Goal: Communication & Community: Ask a question

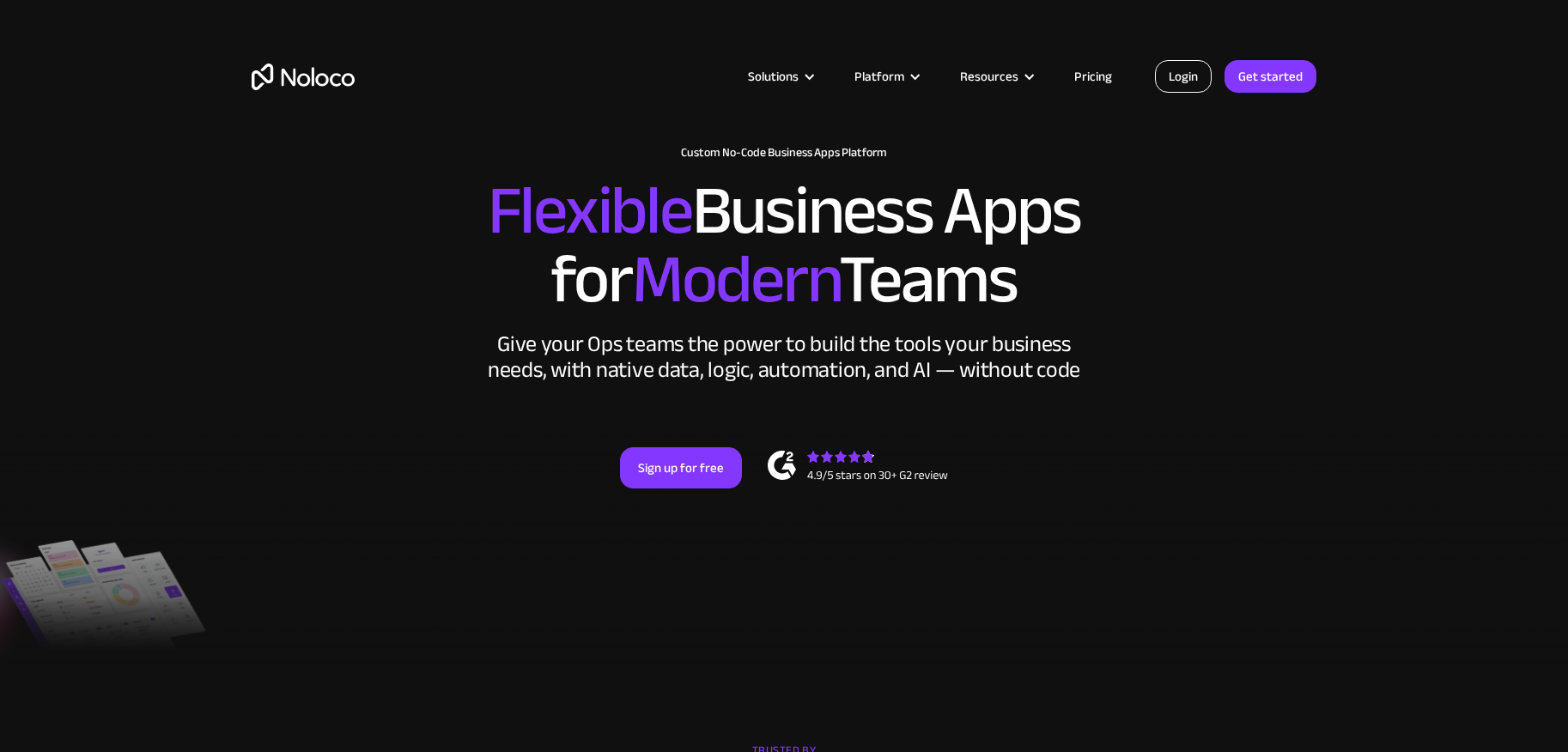
click at [1187, 77] on link "Login" at bounding box center [1183, 76] width 57 height 33
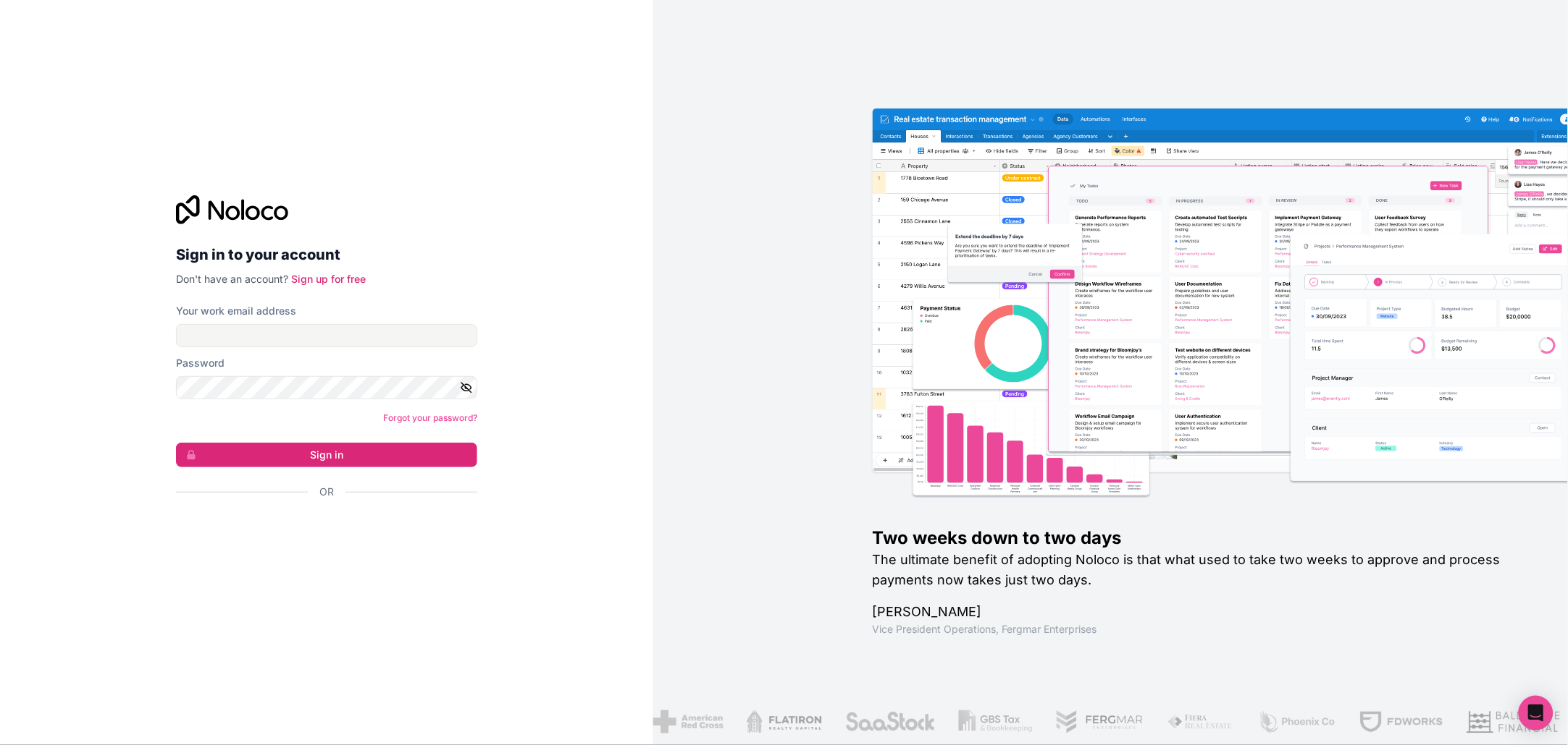
click at [372, 524] on div "Sign in with Google. Opens in new tab" at bounding box center [320, 531] width 290 height 32
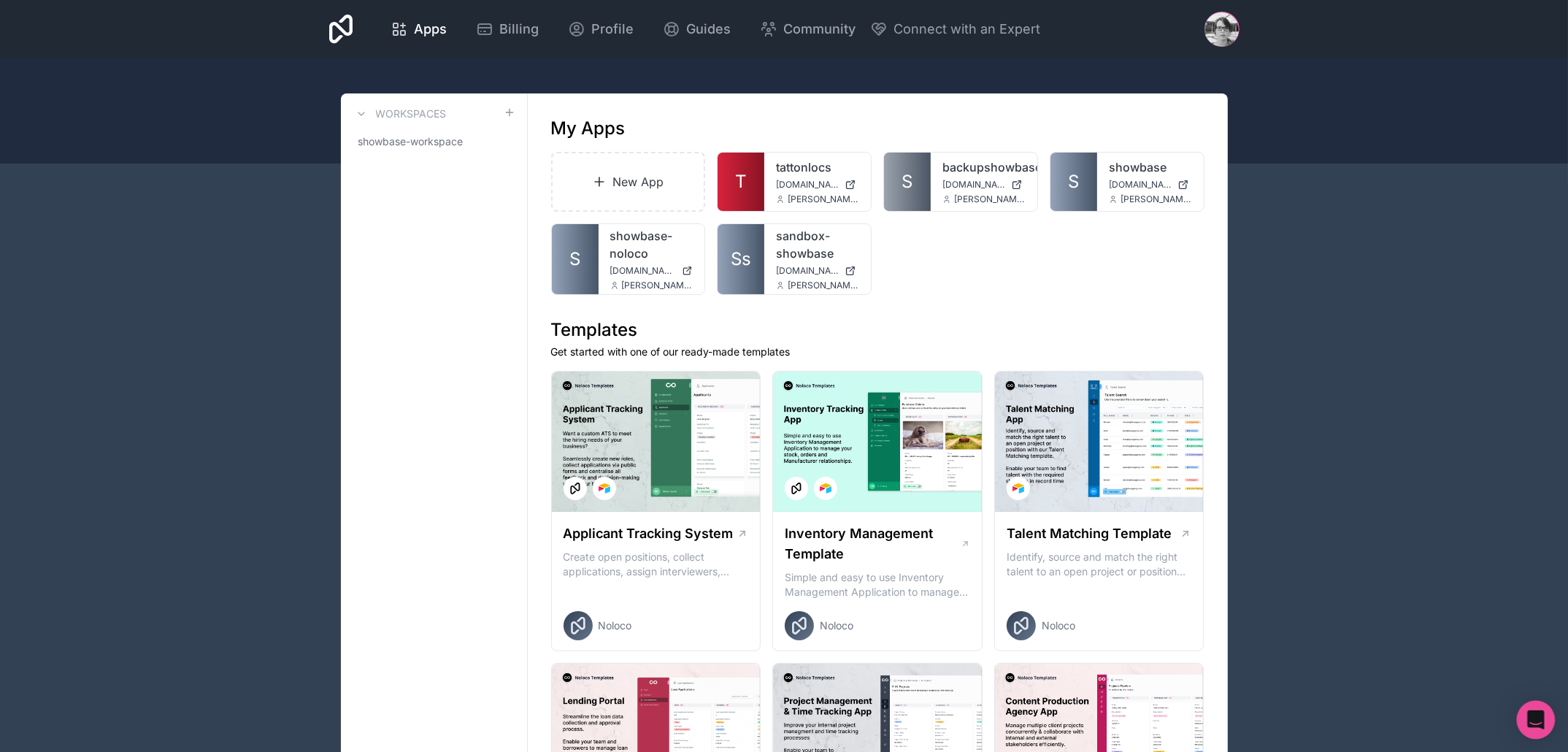
click at [1542, 722] on icon "Open Intercom Messenger" at bounding box center [1535, 720] width 17 height 19
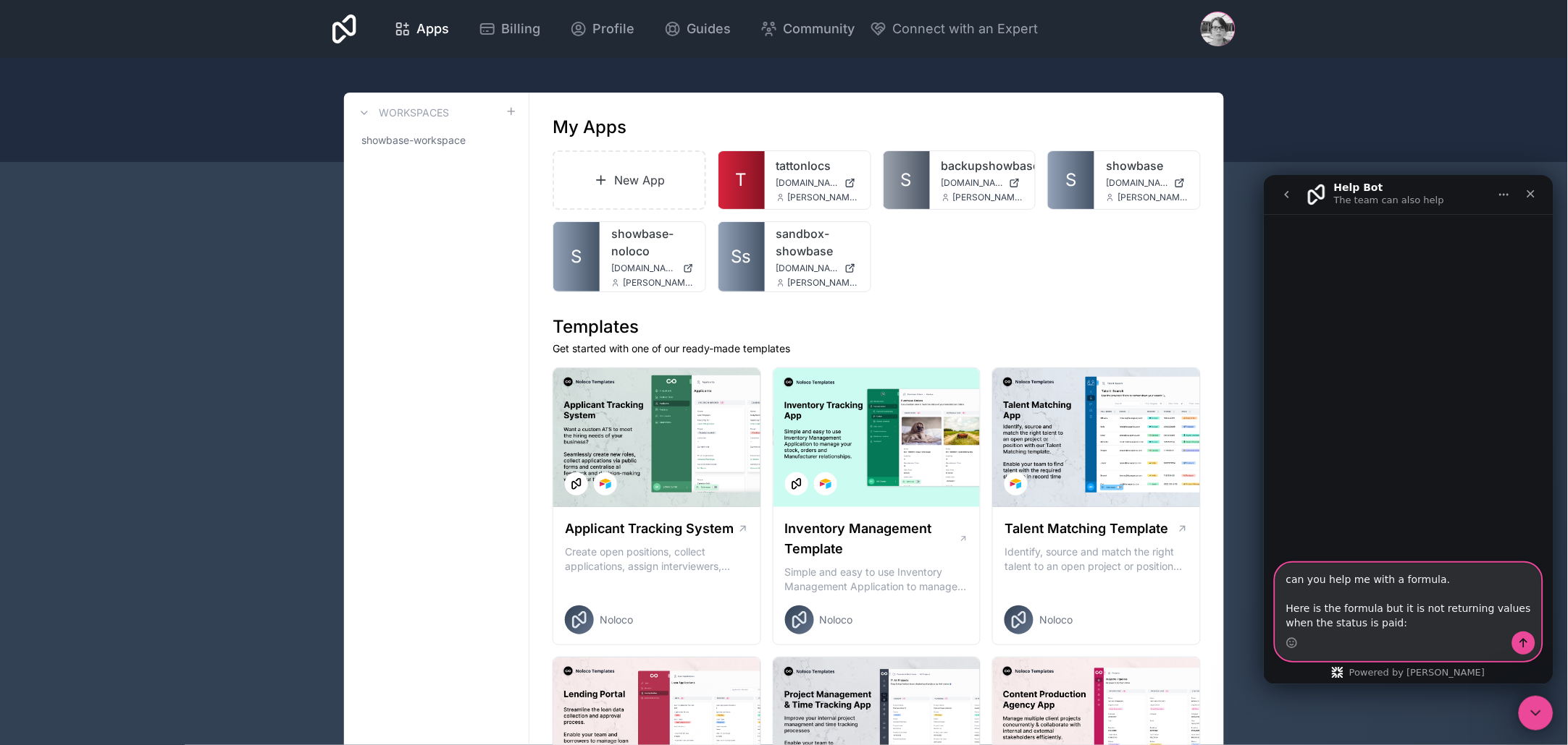
paste textarea "IF( Status ="Paid", "-" & Net Total , 0)"
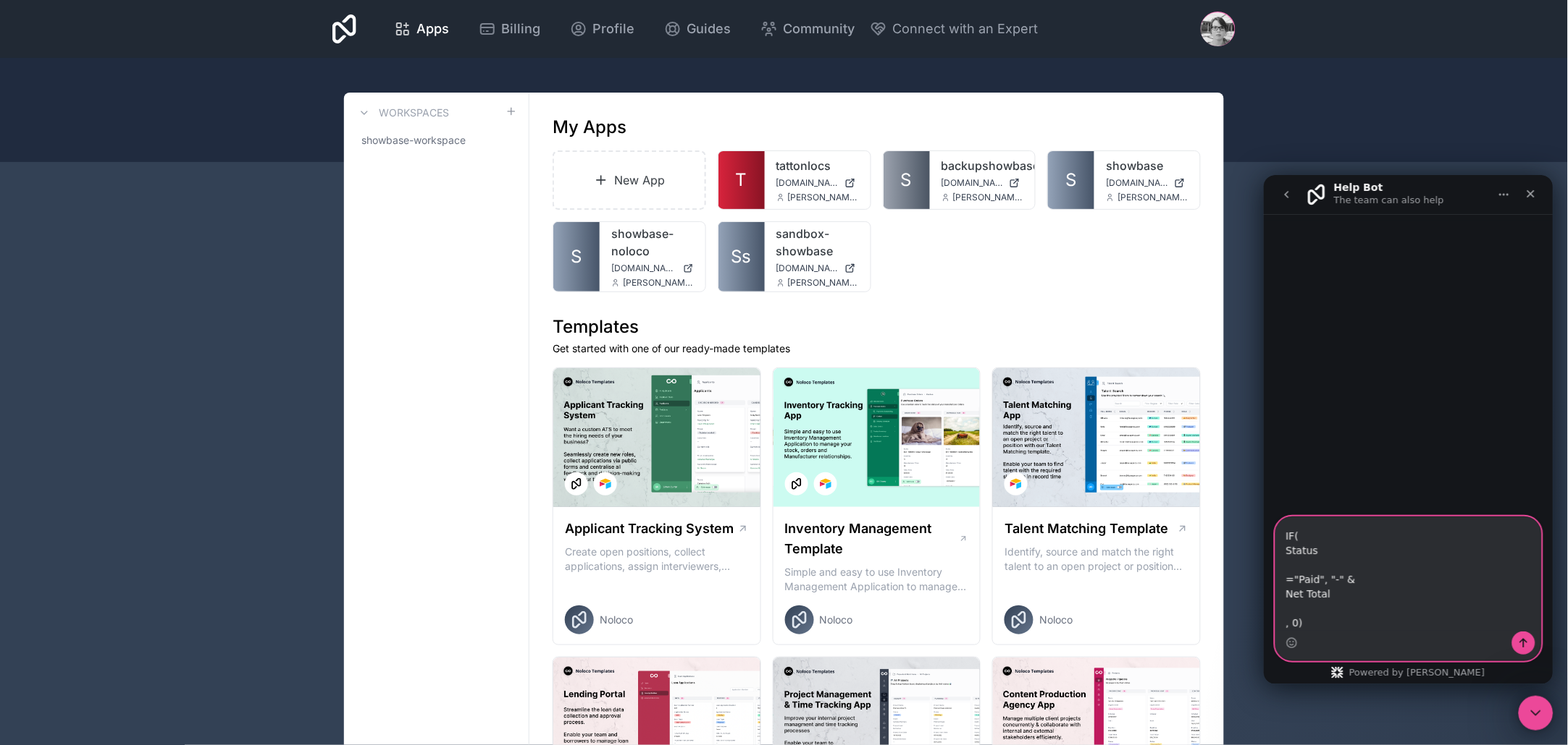
type textarea "can you help me with a formula. Here is the formula but it is not returning val…"
click at [1528, 644] on button "Send a message…" at bounding box center [1523, 642] width 24 height 24
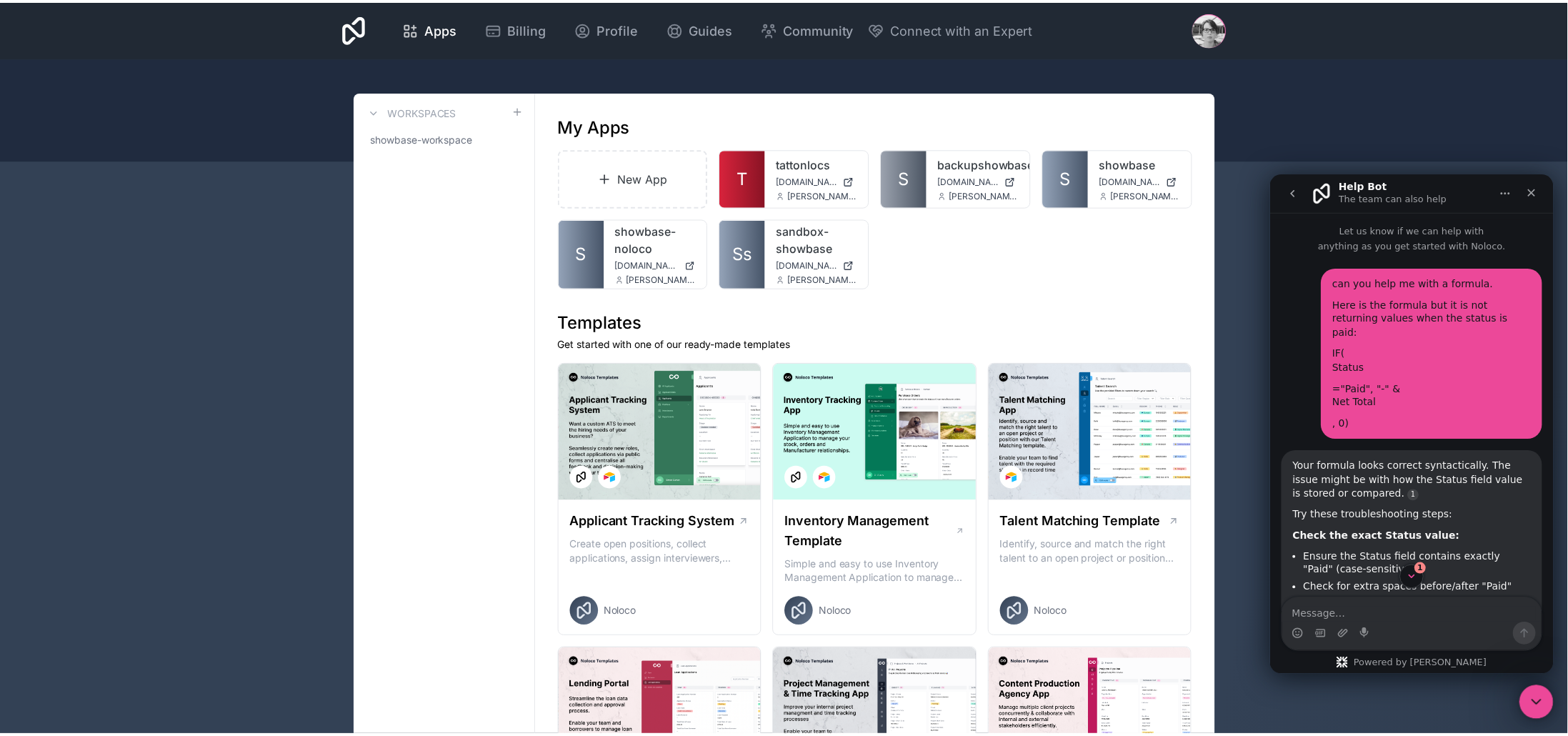
scroll to position [2, 0]
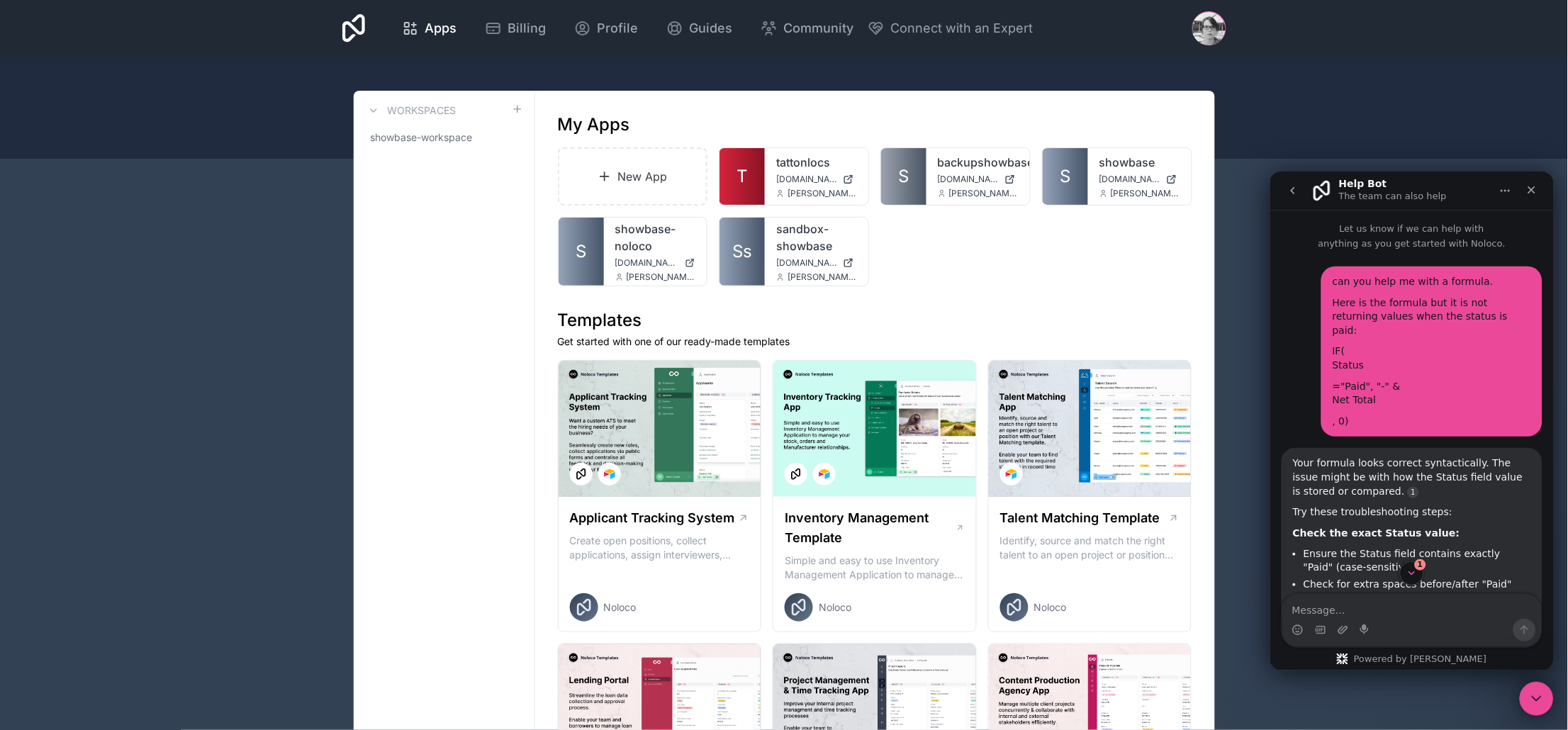
click at [1535, 697] on icon "Close Intercom Messenger" at bounding box center [1534, 697] width 17 height 17
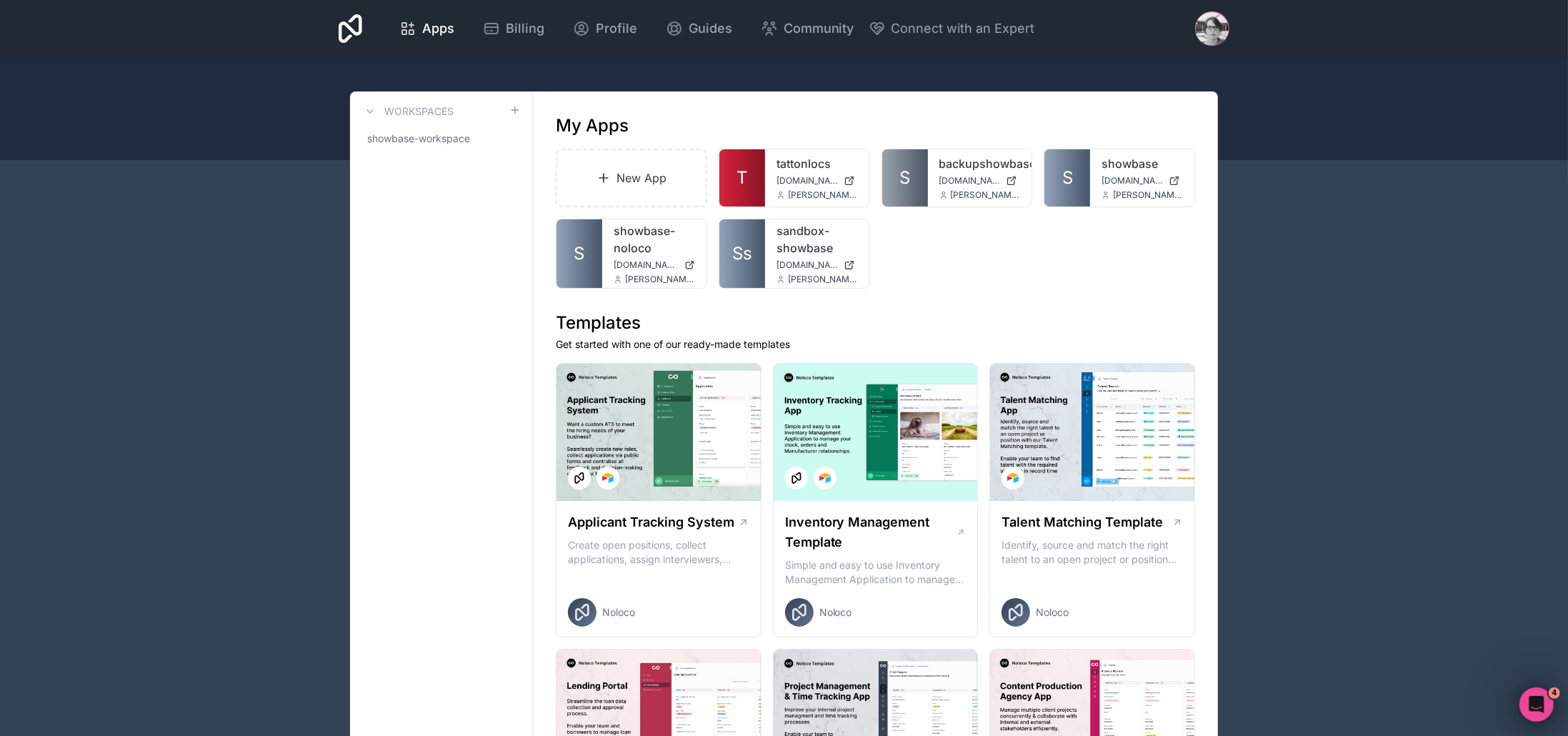
scroll to position [0, 0]
